Goal: Task Accomplishment & Management: Use online tool/utility

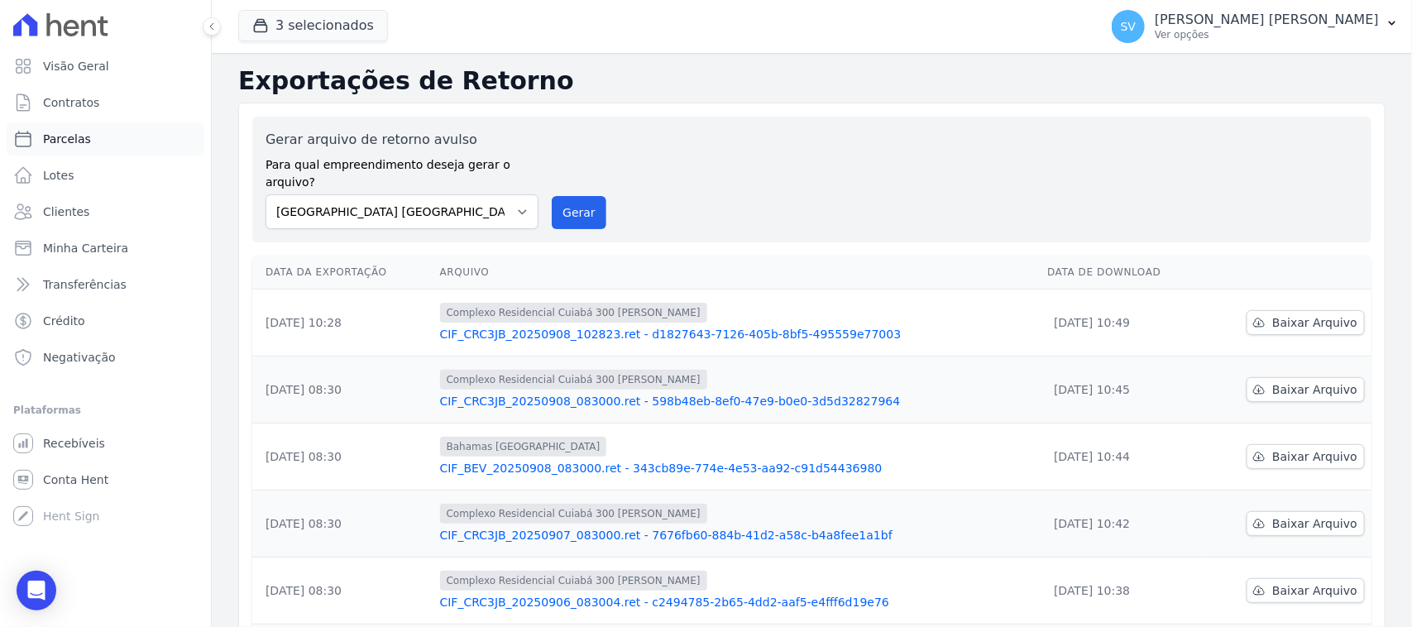
click at [85, 141] on link "Parcelas" at bounding box center [106, 138] width 198 height 33
select select
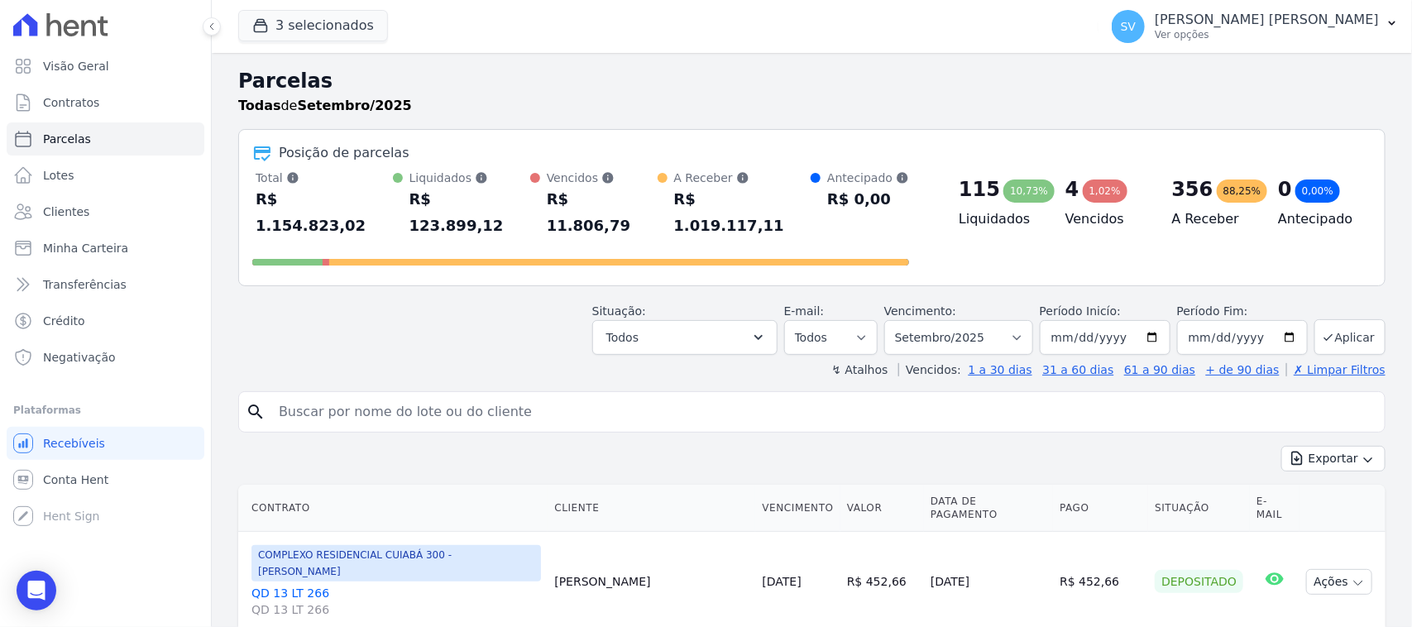
click at [495, 398] on input "search" at bounding box center [823, 411] width 1109 height 33
type input "[PERSON_NAME] [PERSON_NAME]"
select select
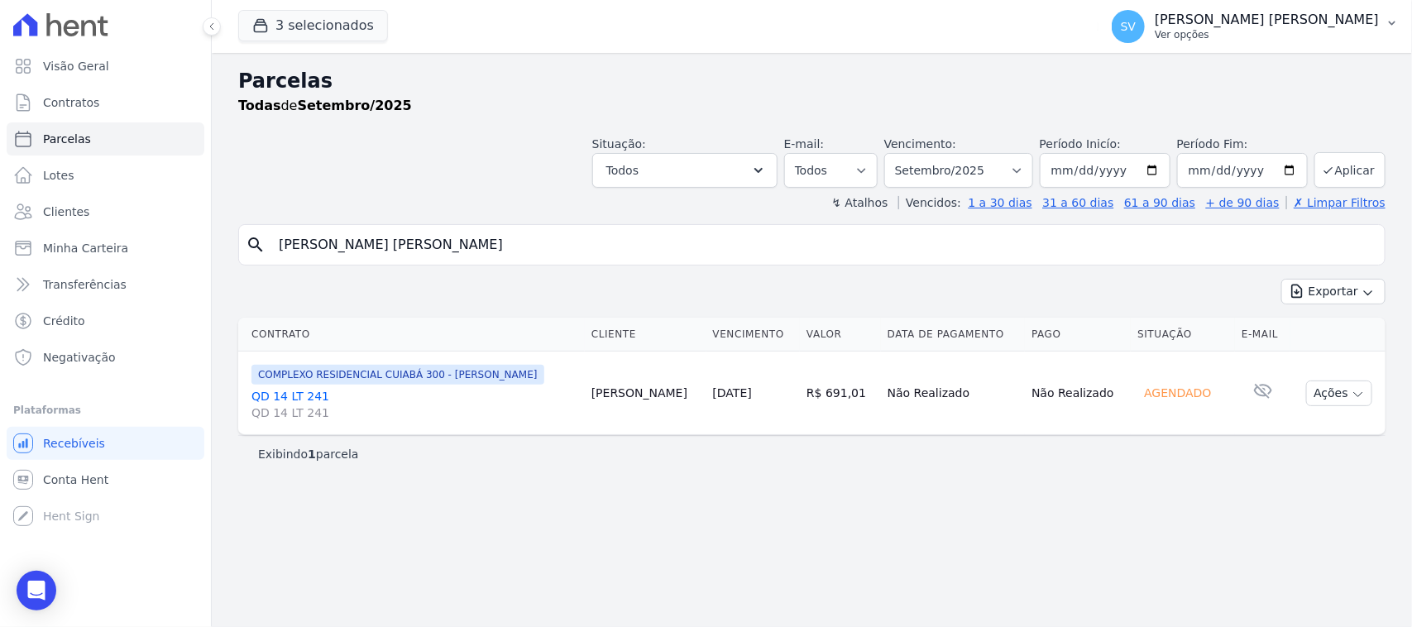
click at [1297, 42] on div "SV SHIRLEY VANESSA SOUSA ALVES Ver opções" at bounding box center [1245, 26] width 267 height 33
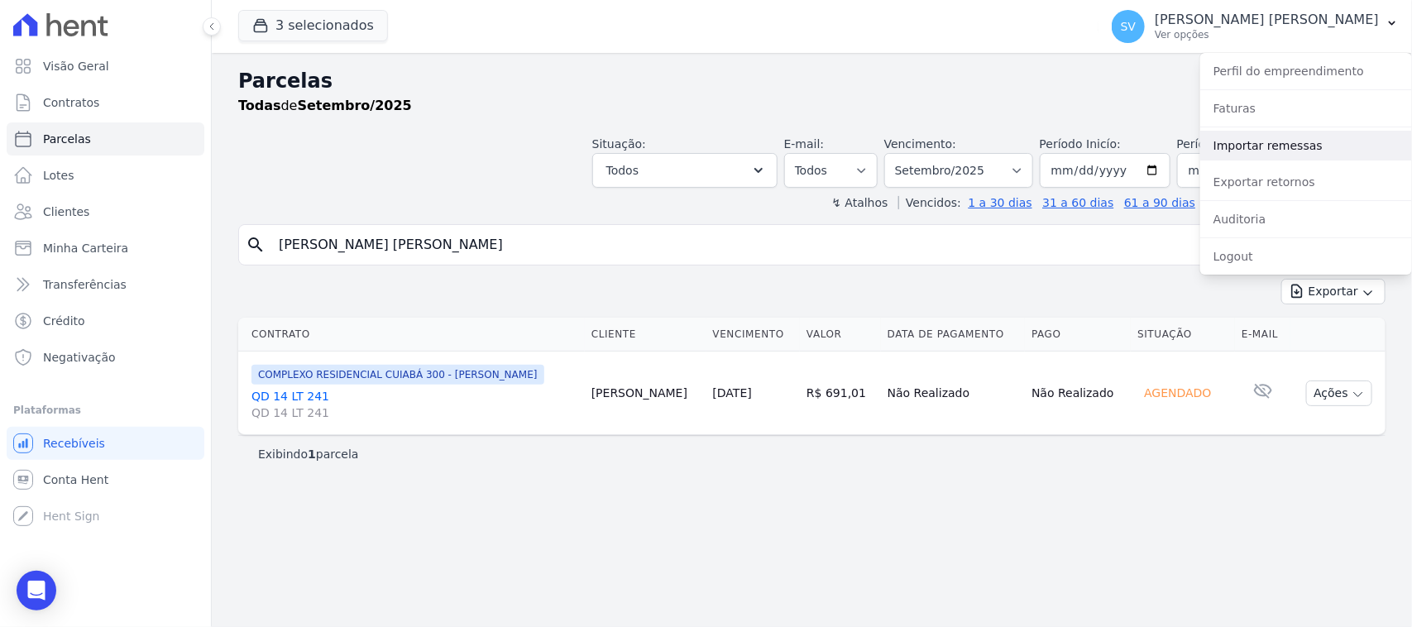
click at [1250, 136] on link "Importar remessas" at bounding box center [1306, 146] width 212 height 30
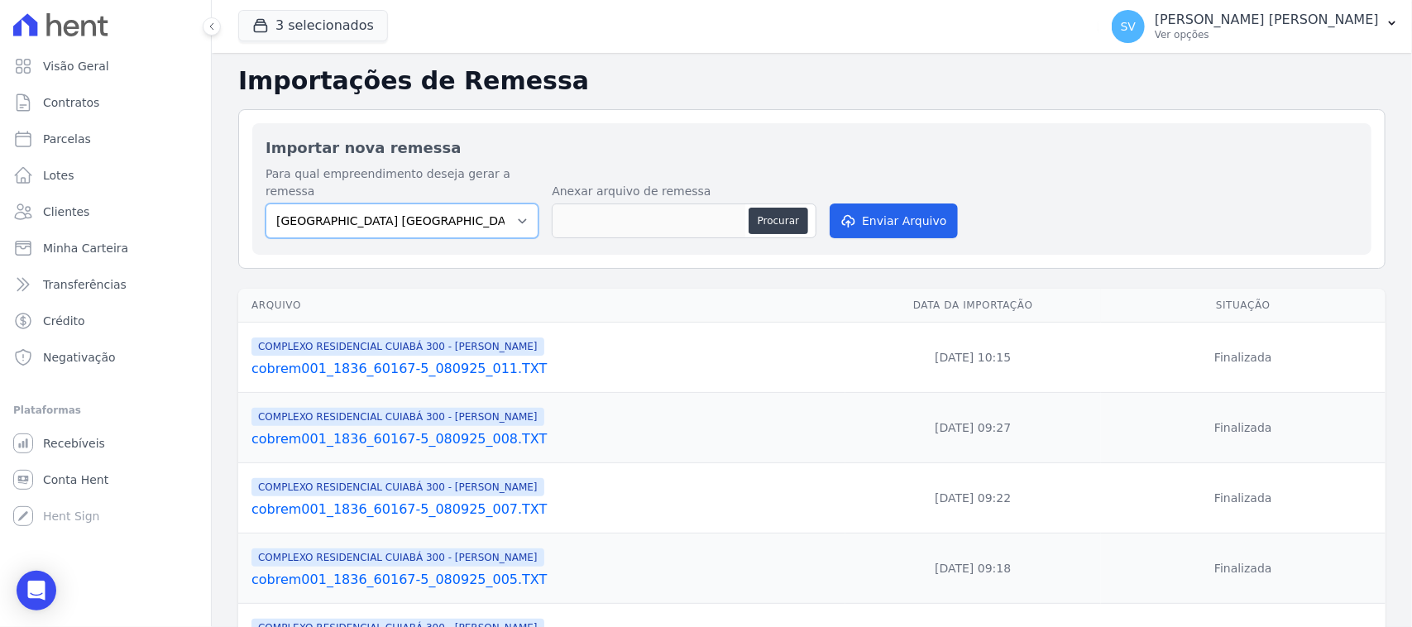
click at [457, 215] on select "BAHAMAS EAST VILLAGE COMPLEXO RESIDENCIAL CUIABÁ 300 - JOÃO DE BARRO IBIZA RESI…" at bounding box center [402, 220] width 273 height 35
select select "a999329b-d322-46c5-b2df-9163b092fb9b"
click at [266, 203] on select "BAHAMAS EAST VILLAGE COMPLEXO RESIDENCIAL CUIABÁ 300 - JOÃO DE BARRO IBIZA RESI…" at bounding box center [402, 220] width 273 height 35
click at [759, 208] on button "Procurar" at bounding box center [779, 221] width 60 height 26
type input "cobrem001_1836_60167-5_080925_013.TXT"
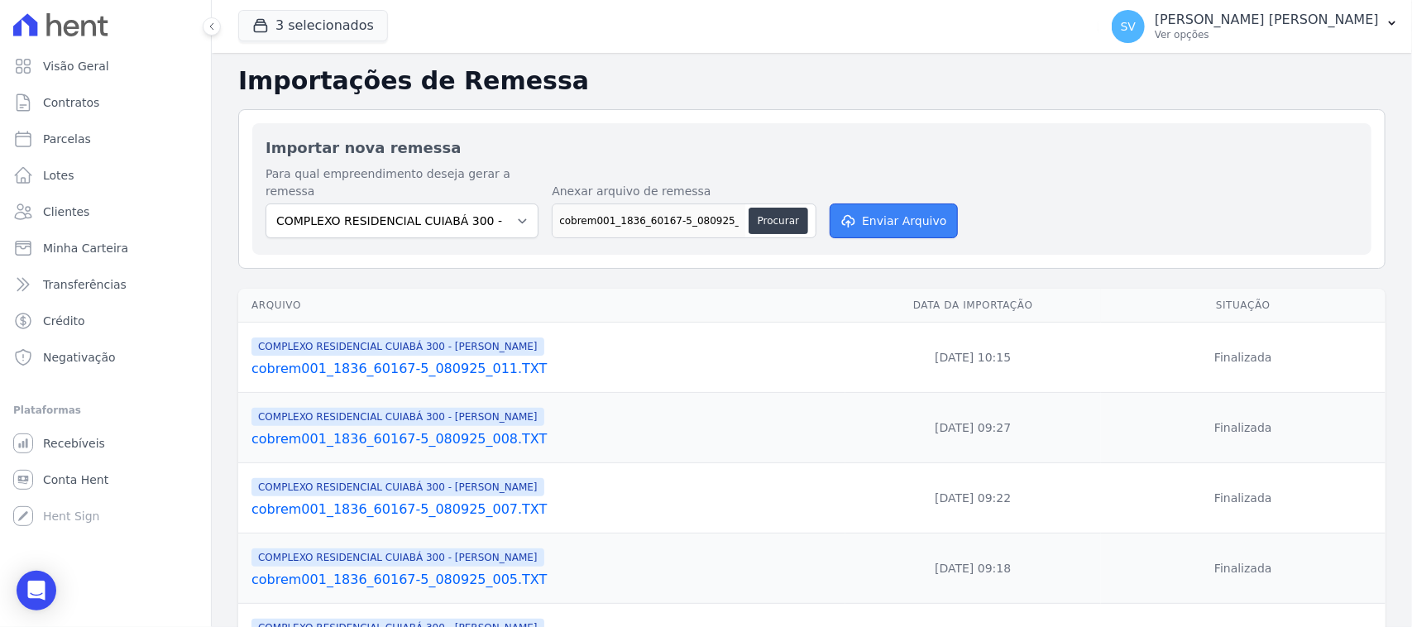
click at [896, 203] on button "Enviar Arquivo" at bounding box center [893, 220] width 127 height 35
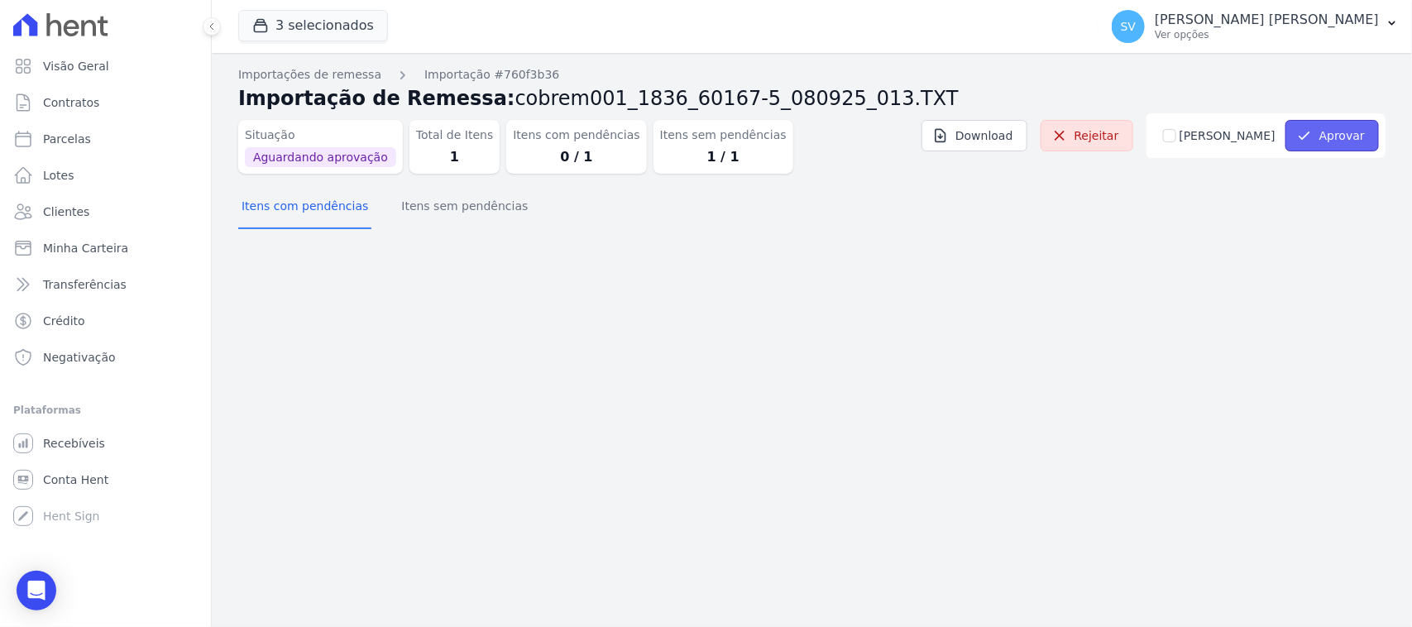
drag, startPoint x: 1326, startPoint y: 129, endPoint x: 1313, endPoint y: 131, distance: 13.3
click at [1326, 129] on button "Aprovar" at bounding box center [1331, 135] width 93 height 31
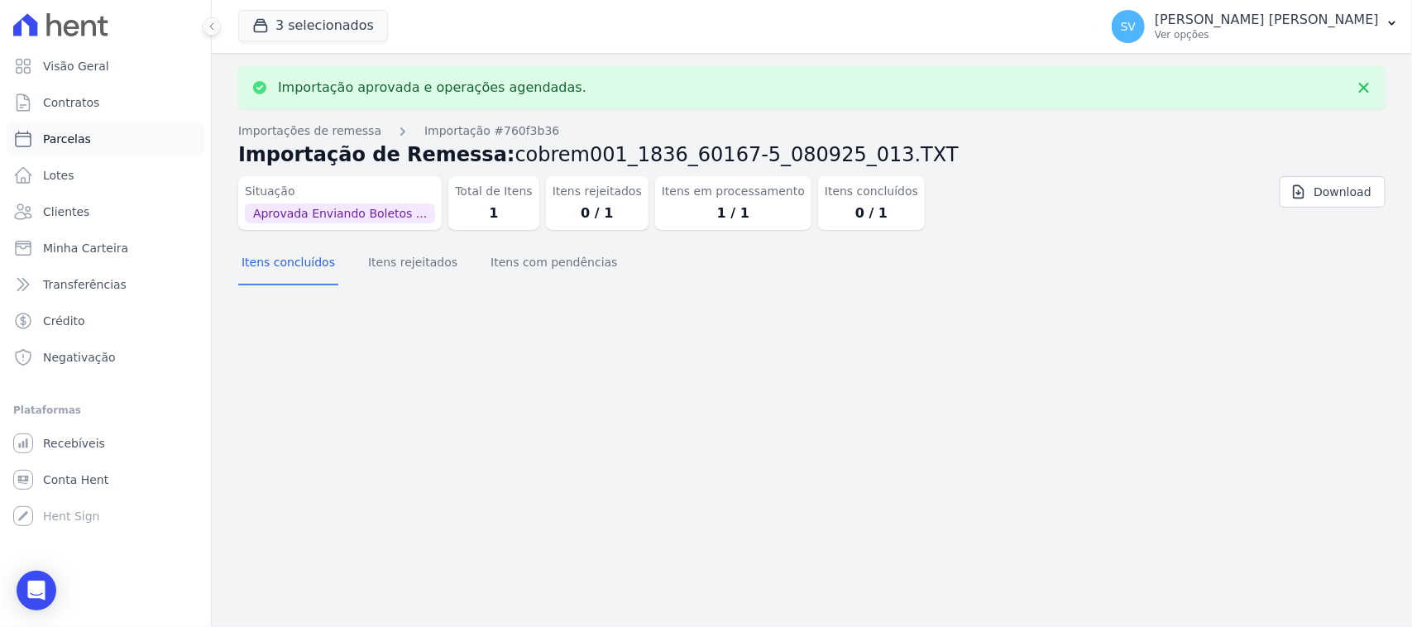
click at [122, 131] on link "Parcelas" at bounding box center [106, 138] width 198 height 33
select select
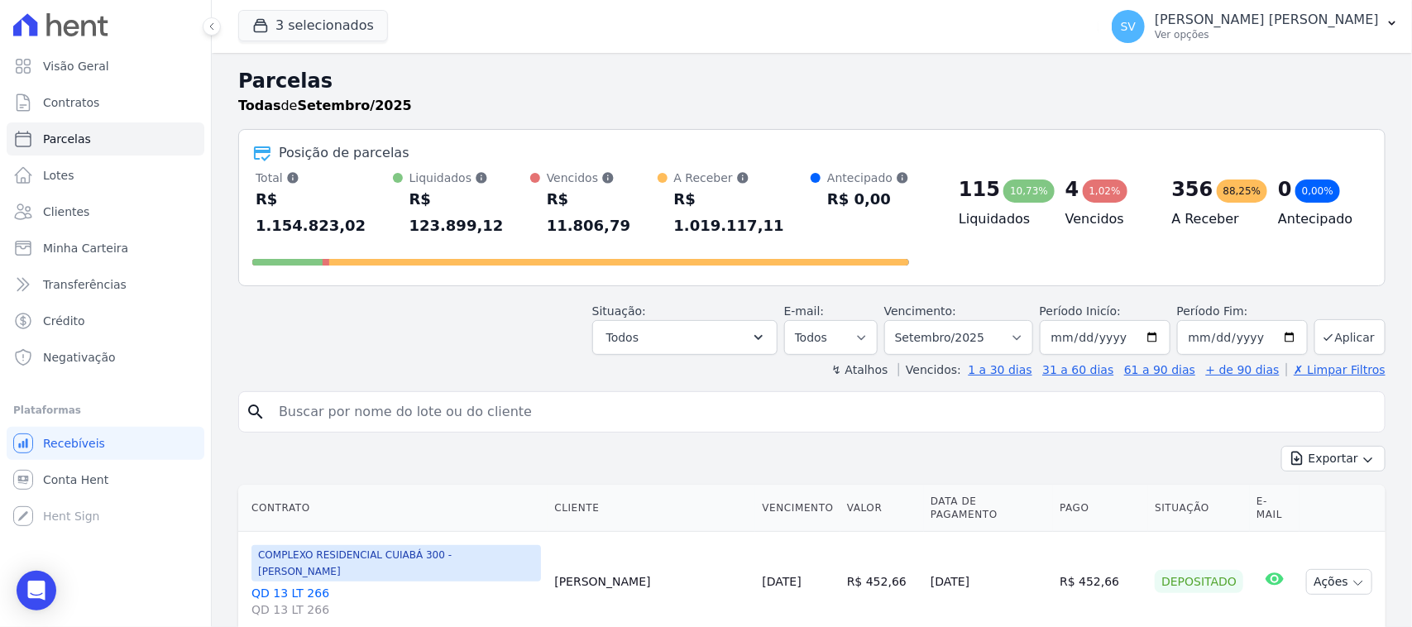
click at [678, 395] on input "search" at bounding box center [823, 411] width 1109 height 33
click at [527, 395] on input "search" at bounding box center [823, 411] width 1109 height 33
click at [532, 395] on input "li" at bounding box center [823, 411] width 1109 height 33
type input "[PERSON_NAME] [PERSON_NAME]"
select select
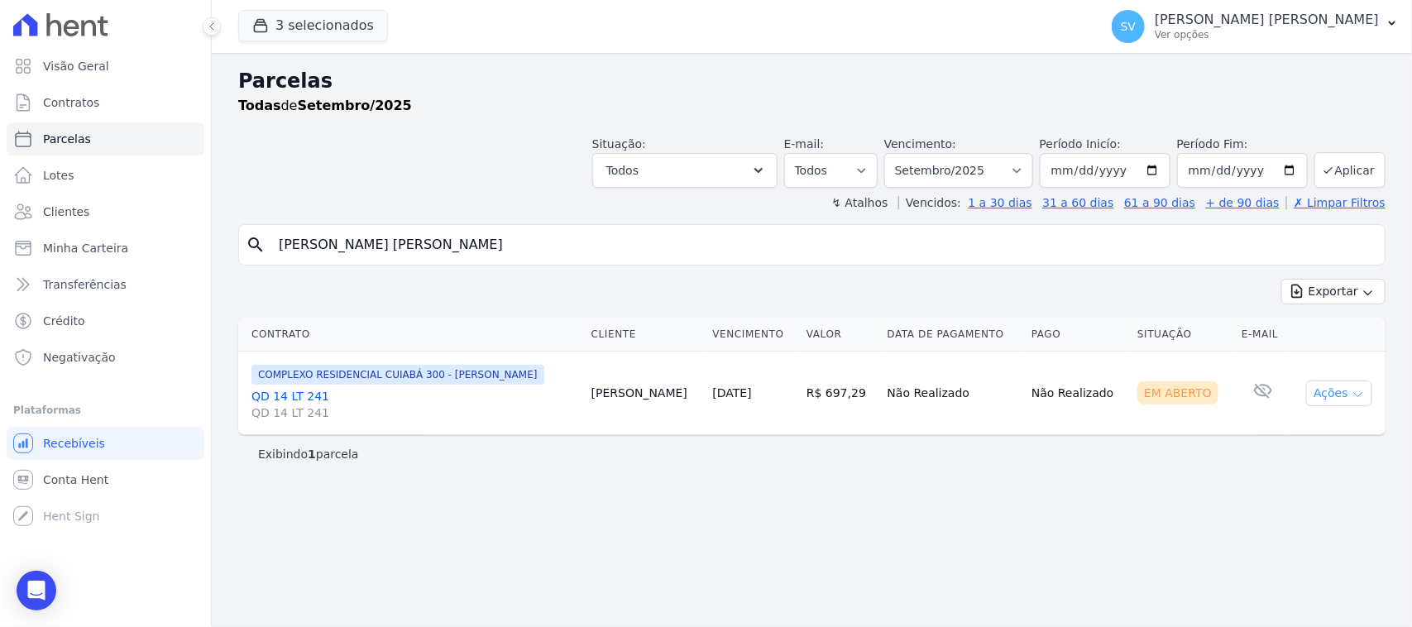
click at [1344, 397] on button "Ações" at bounding box center [1339, 394] width 66 height 26
click at [1308, 422] on link "Ver boleto" at bounding box center [1332, 431] width 159 height 31
